Goal: Task Accomplishment & Management: Complete application form

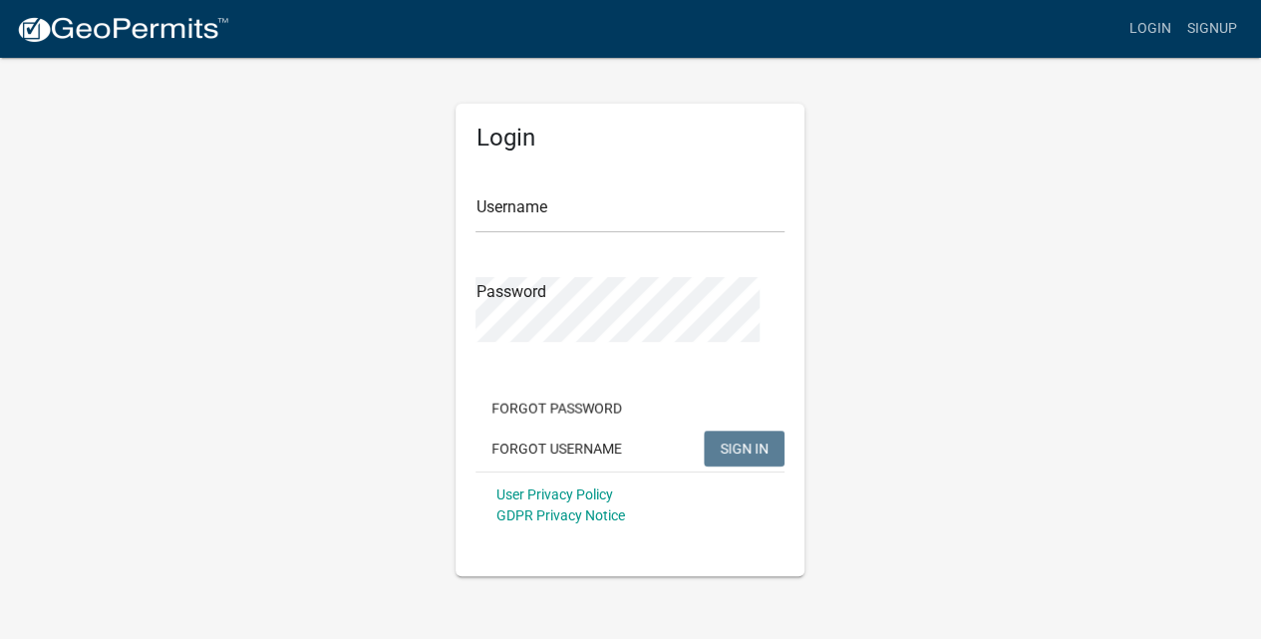
click at [191, 44] on img at bounding box center [122, 30] width 213 height 30
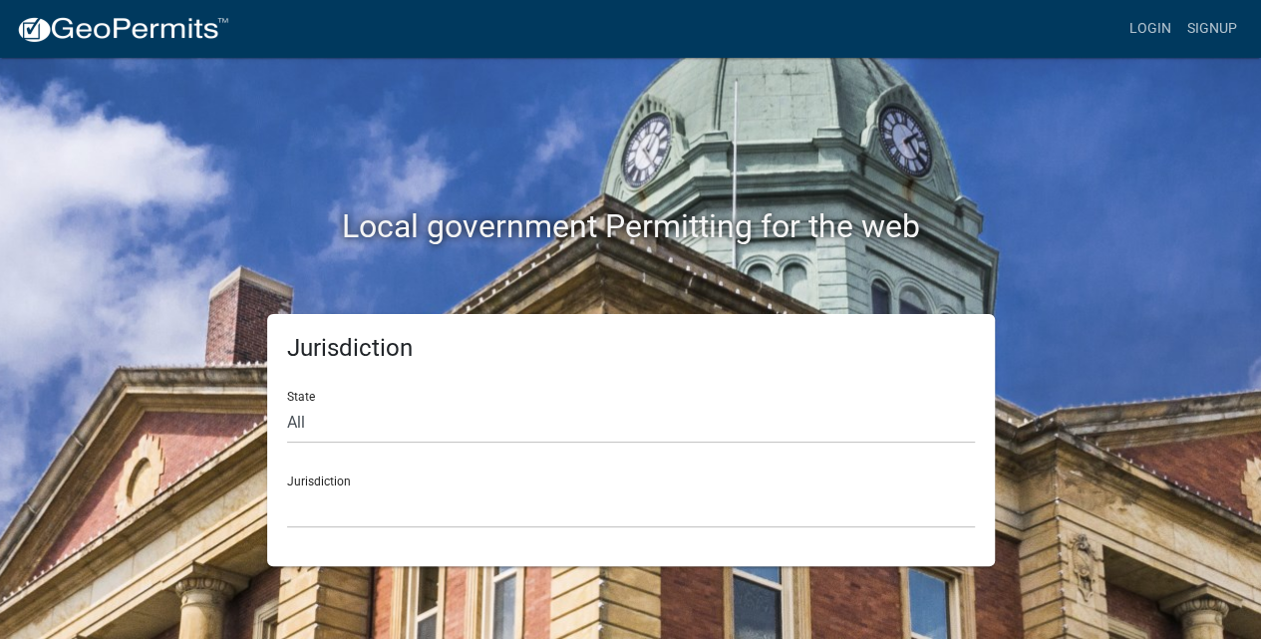
scroll to position [110, 0]
click at [313, 405] on select "All [US_STATE] [US_STATE] [US_STATE] [US_STATE] [US_STATE] [US_STATE] [US_STATE…" at bounding box center [631, 423] width 688 height 41
select select "[US_STATE]"
click at [298, 403] on select "All [US_STATE] [US_STATE] [US_STATE] [US_STATE] [US_STATE] [US_STATE] [US_STATE…" at bounding box center [631, 423] width 688 height 41
click at [351, 513] on select "City of [GEOGRAPHIC_DATA], [US_STATE] City of [GEOGRAPHIC_DATA], [US_STATE] Cit…" at bounding box center [631, 507] width 688 height 41
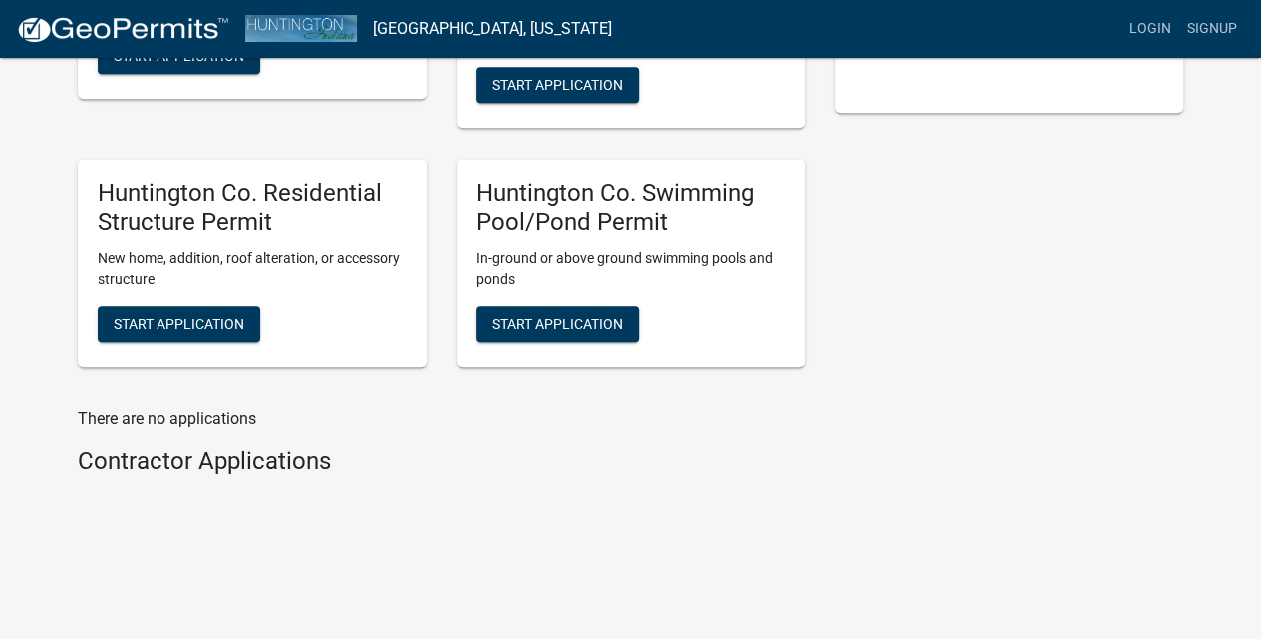
scroll to position [309, 0]
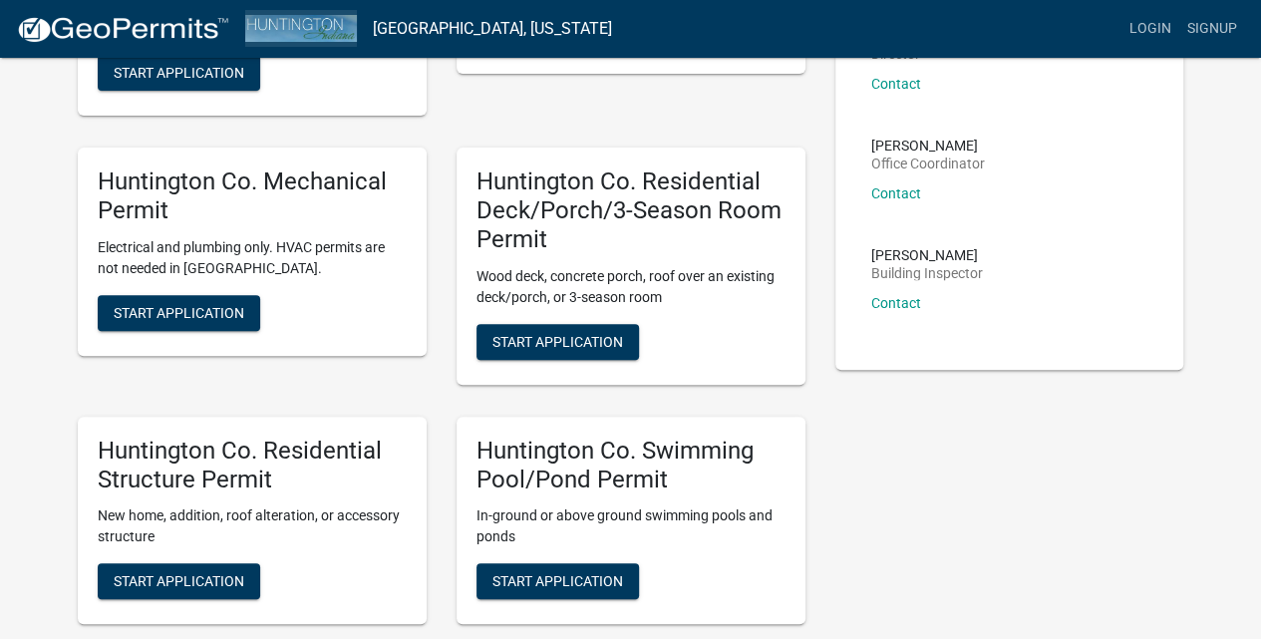
click at [342, 42] on img at bounding box center [301, 28] width 112 height 27
click at [338, 42] on img at bounding box center [301, 28] width 112 height 27
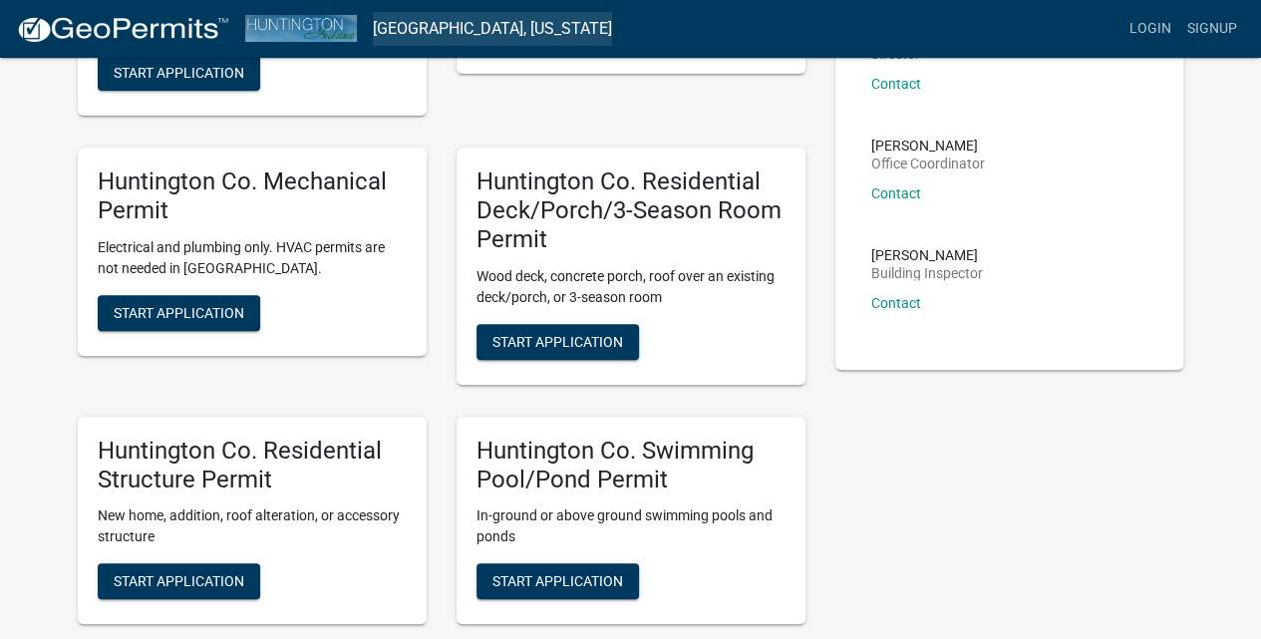
click at [520, 46] on link "[GEOGRAPHIC_DATA], [US_STATE]" at bounding box center [492, 29] width 239 height 34
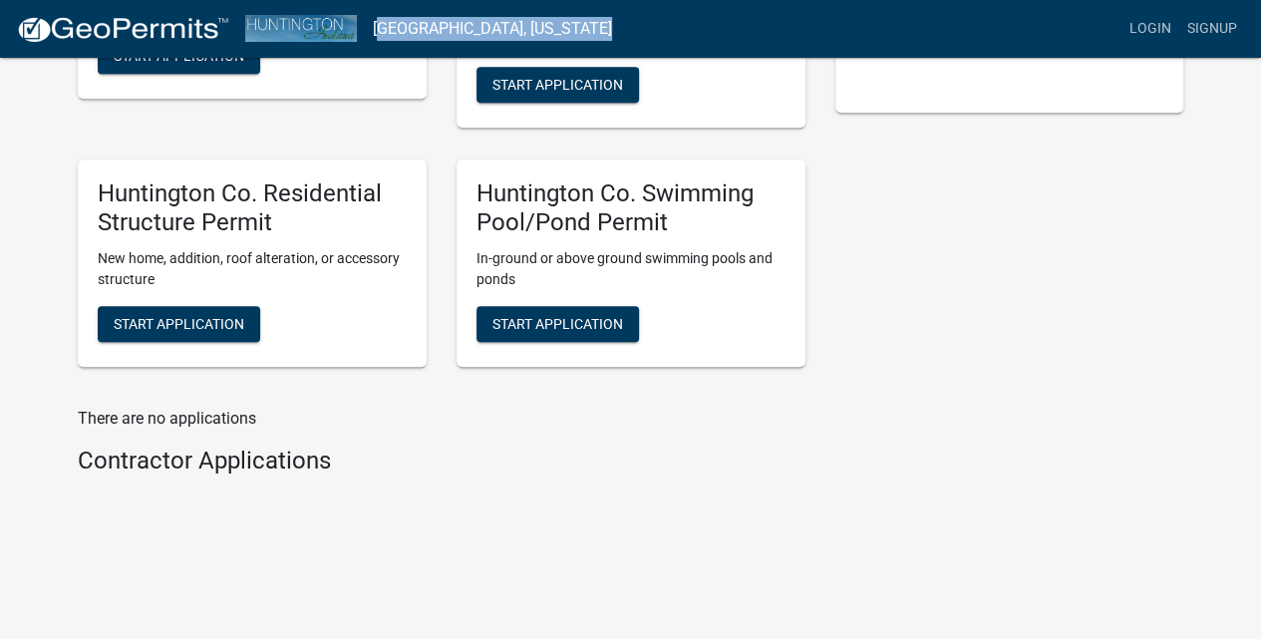
scroll to position [841, 0]
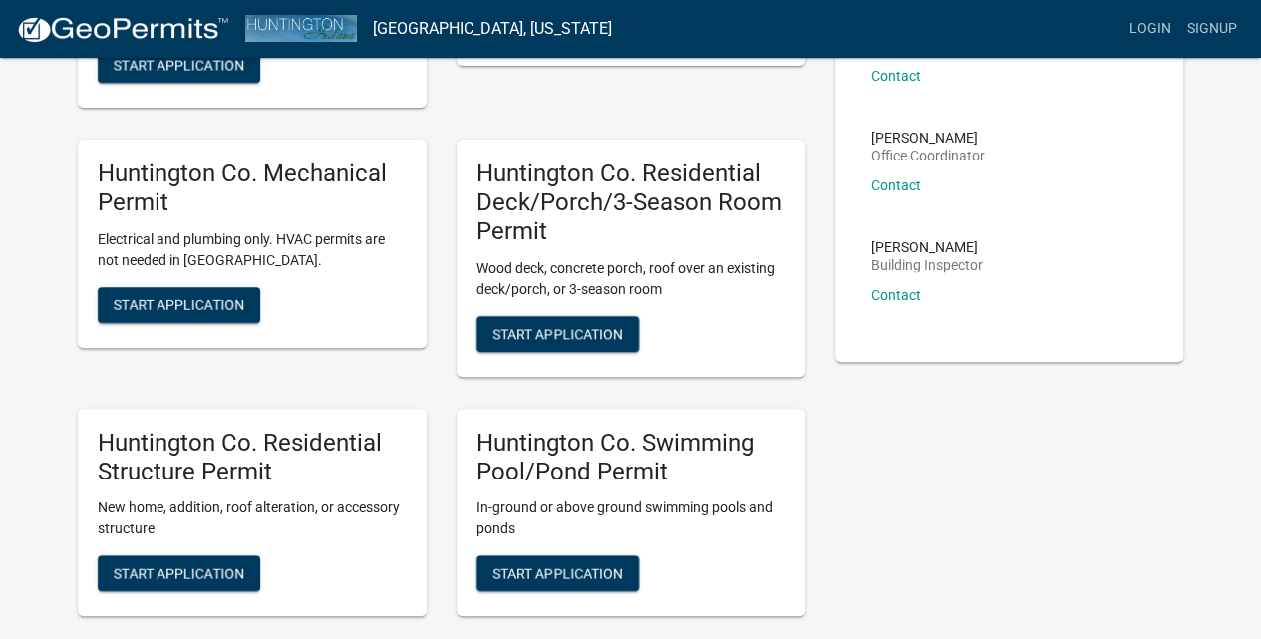
scroll to position [332, 0]
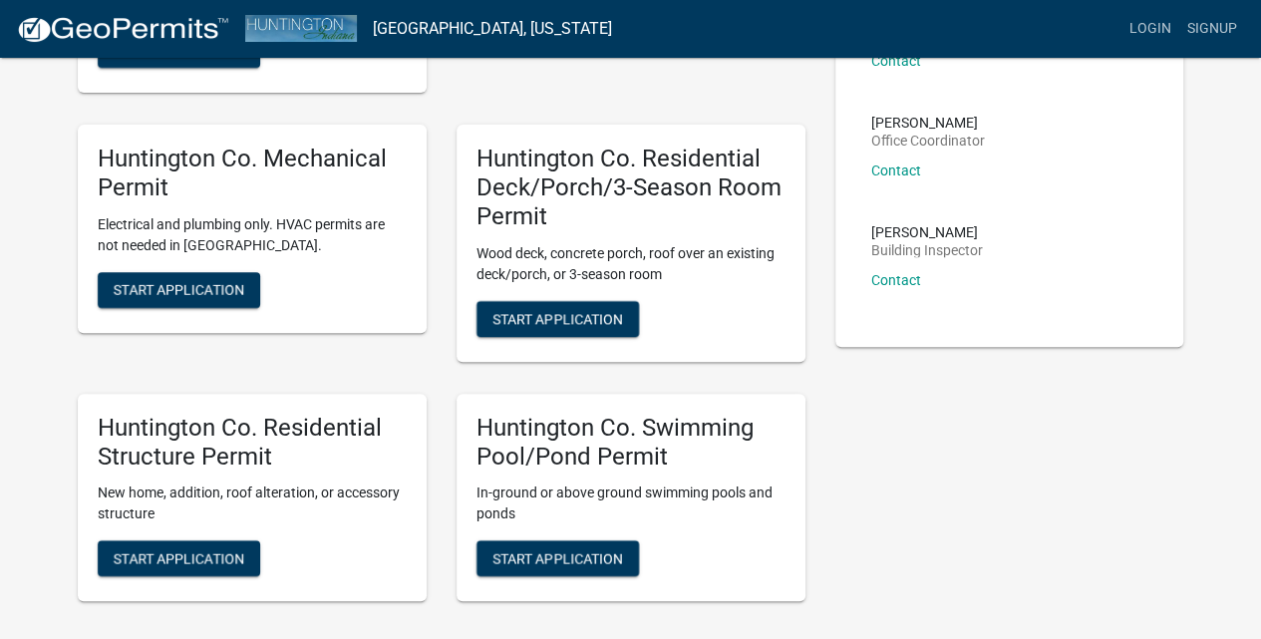
click at [594, 16] on span "Start Application" at bounding box center [557, 8] width 131 height 16
